Goal: Transaction & Acquisition: Subscribe to service/newsletter

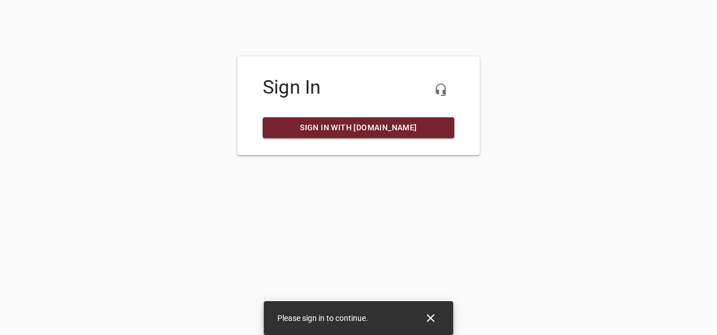
click at [338, 131] on span "Sign in with [DOMAIN_NAME]" at bounding box center [359, 128] width 174 height 14
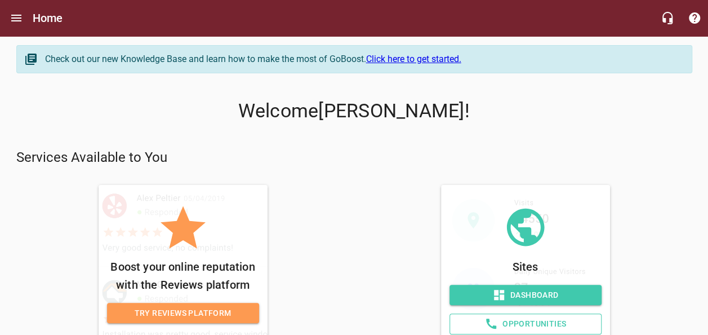
click at [415, 62] on link "Click here to get started." at bounding box center [413, 59] width 95 height 11
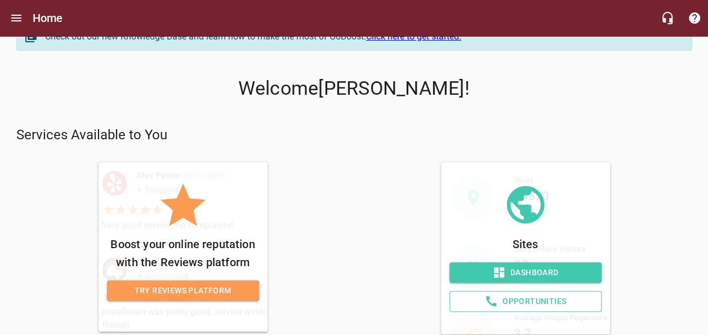
scroll to position [54, 0]
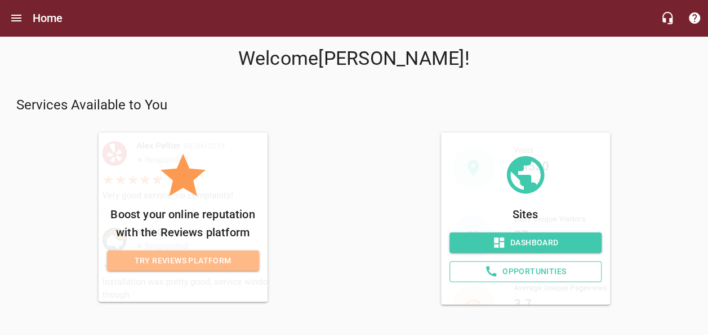
click at [150, 256] on span "Try Reviews Platform" at bounding box center [183, 261] width 134 height 14
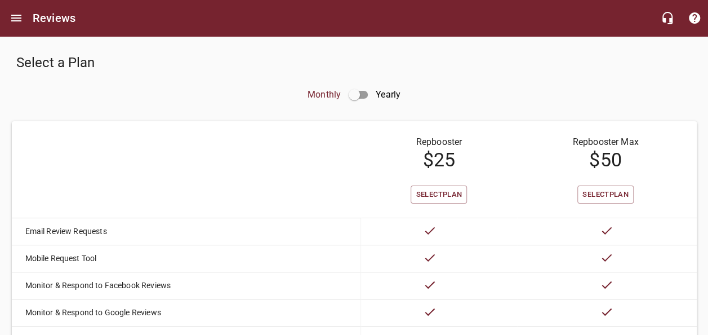
click at [361, 143] on td "Repbooster $ 25" at bounding box center [439, 153] width 156 height 64
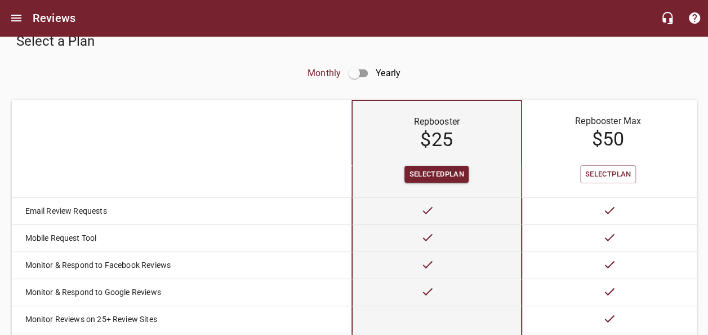
scroll to position [23, 0]
click at [318, 137] on th at bounding box center [335, 131] width 34 height 65
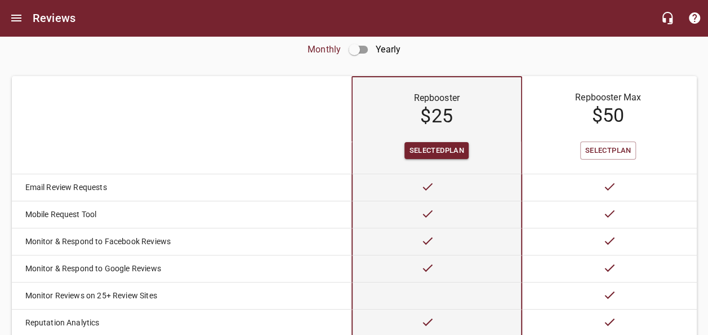
click at [318, 137] on th at bounding box center [335, 108] width 34 height 65
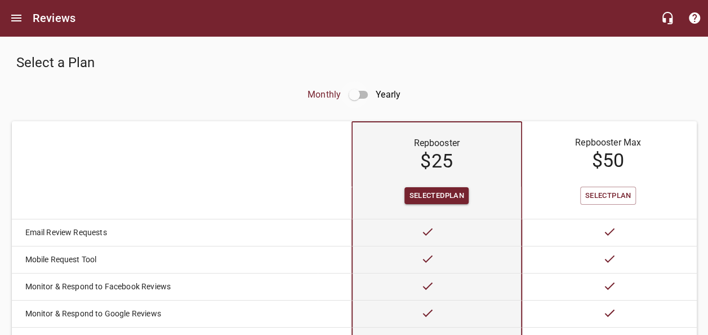
click at [352, 98] on input "checkbox" at bounding box center [354, 94] width 27 height 27
checkbox input "true"
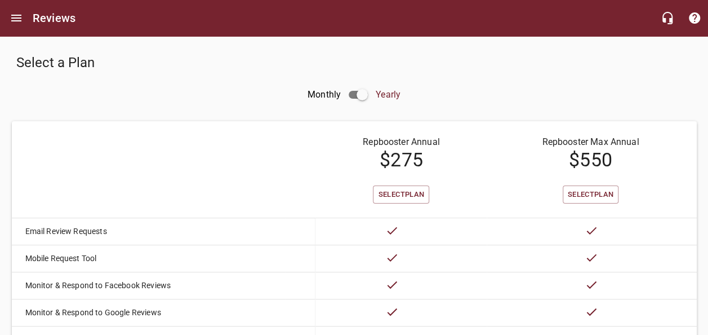
drag, startPoint x: 352, startPoint y: 98, endPoint x: 287, endPoint y: 151, distance: 83.7
click at [287, 151] on div "Select a Plan Monthly Yearly Repbooster Annual $ 275 Repbooster Max Annual $ 55…" at bounding box center [354, 266] width 685 height 451
